Goal: Task Accomplishment & Management: Manage account settings

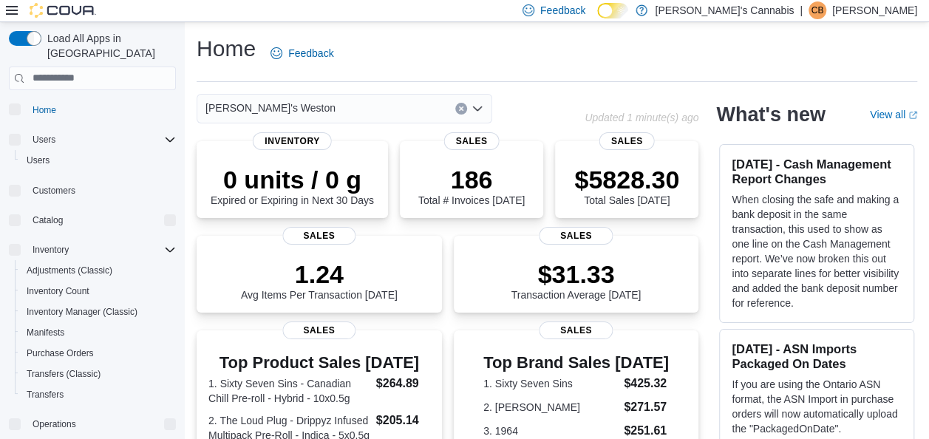
click at [873, 12] on p "Cyrena Brathwaite" at bounding box center [874, 10] width 85 height 18
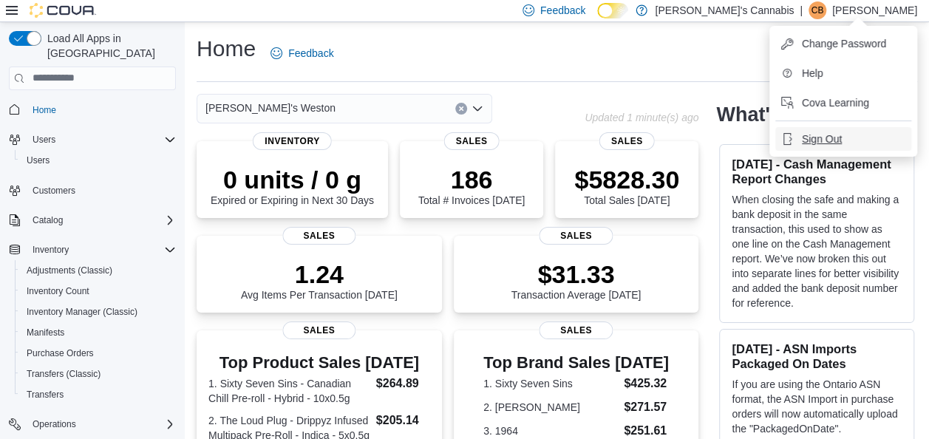
click at [831, 142] on span "Sign Out" at bounding box center [821, 138] width 40 height 15
